Goal: Check status: Check status

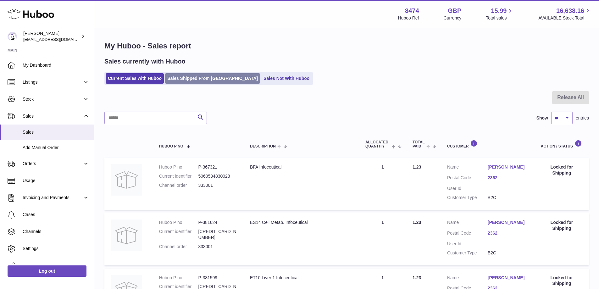
click at [187, 76] on link "Sales Shipped From [GEOGRAPHIC_DATA]" at bounding box center [212, 78] width 95 height 10
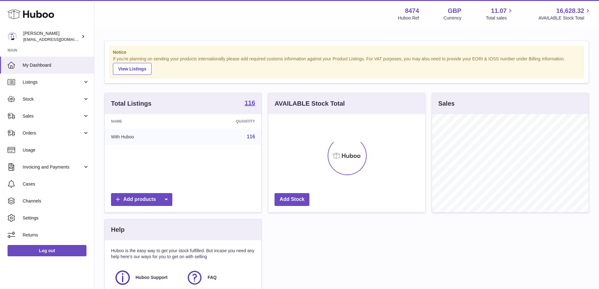
scroll to position [98, 157]
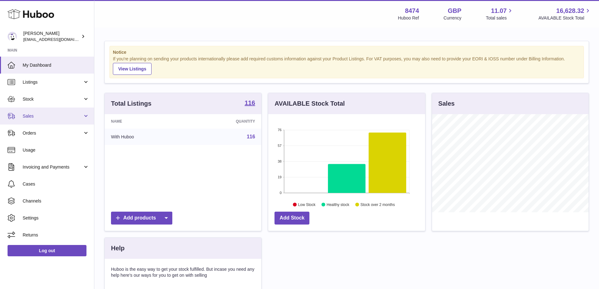
click at [31, 113] on span "Sales" at bounding box center [53, 116] width 60 height 6
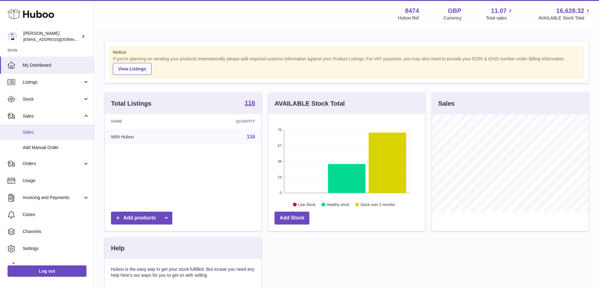
click at [33, 128] on link "Sales" at bounding box center [47, 132] width 94 height 15
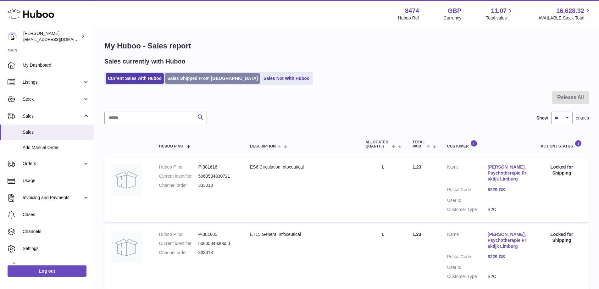
click at [218, 76] on link "Sales Shipped From [GEOGRAPHIC_DATA]" at bounding box center [212, 78] width 95 height 10
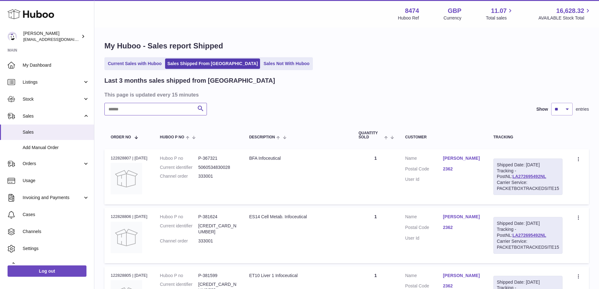
click at [167, 108] on input "text" at bounding box center [155, 109] width 103 height 13
paste input "******"
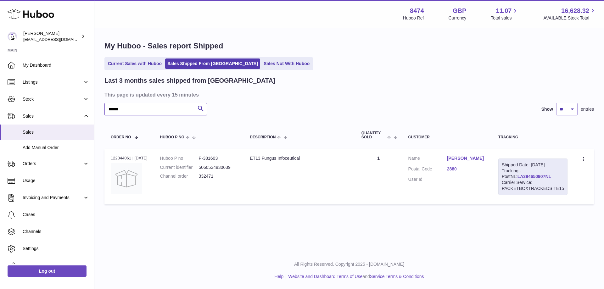
type input "******"
click at [518, 176] on link "LA394650907NL" at bounding box center [535, 176] width 34 height 5
click at [147, 64] on link "Current Sales with Huboo" at bounding box center [135, 64] width 58 height 10
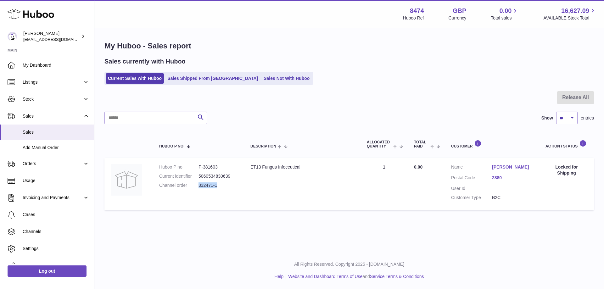
drag, startPoint x: 220, startPoint y: 185, endPoint x: 199, endPoint y: 185, distance: 20.4
click at [199, 185] on dd "332471-1" at bounding box center [218, 185] width 39 height 6
copy dd "332471-1"
